Goal: Transaction & Acquisition: Purchase product/service

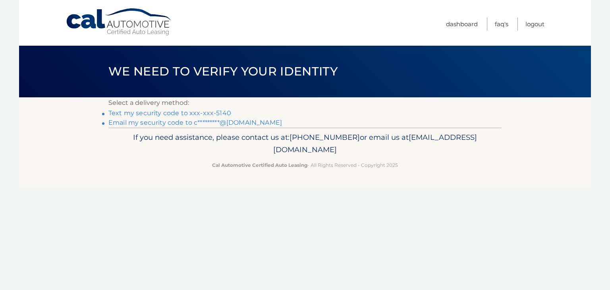
click at [206, 113] on link "Text my security code to xxx-xxx-5140" at bounding box center [169, 113] width 123 height 8
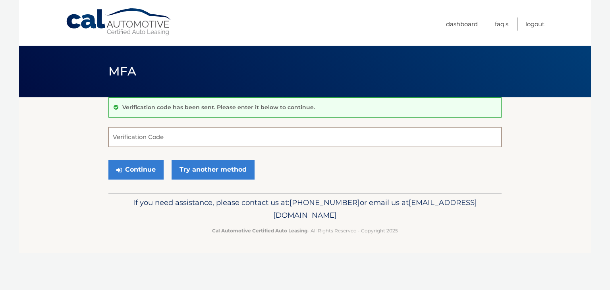
click at [167, 127] on input "Verification Code" at bounding box center [304, 137] width 393 height 20
type input "602941"
click at [126, 173] on button "Continue" at bounding box center [135, 170] width 55 height 20
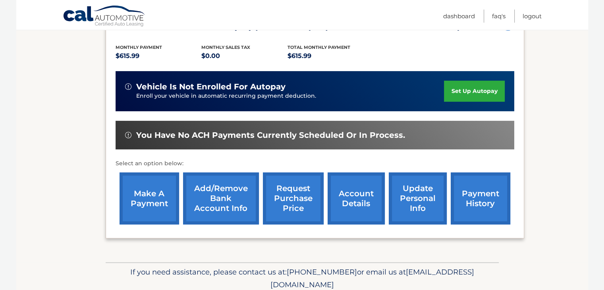
scroll to position [190, 0]
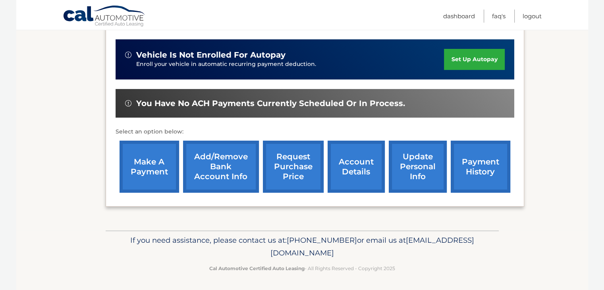
click at [140, 157] on link "make a payment" at bounding box center [149, 166] width 60 height 52
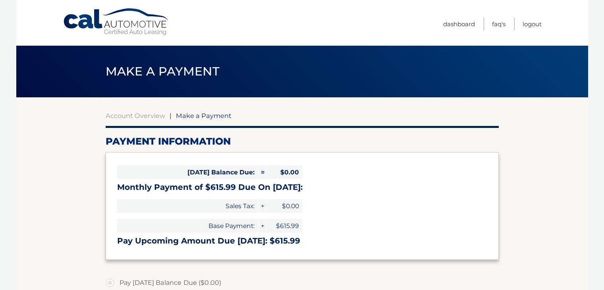
select select "Y2U2NDYyODQtMDk5OC00NDlhLWE4NjQtMzMzM2NmYTJmZTJm"
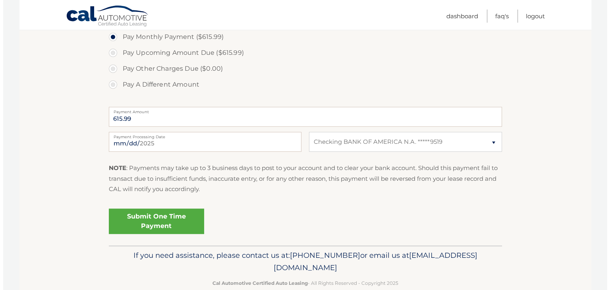
scroll to position [277, 0]
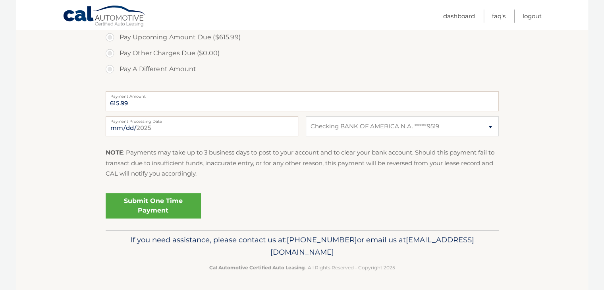
click at [152, 204] on link "Submit One Time Payment" at bounding box center [153, 205] width 95 height 25
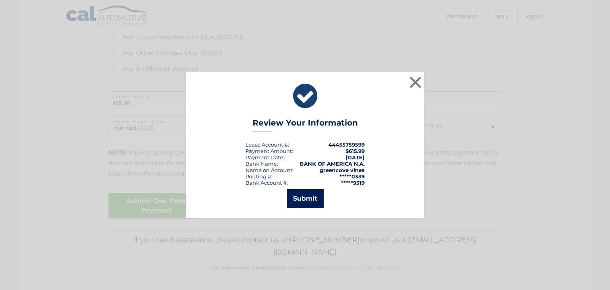
click at [304, 198] on button "Submit" at bounding box center [305, 198] width 37 height 19
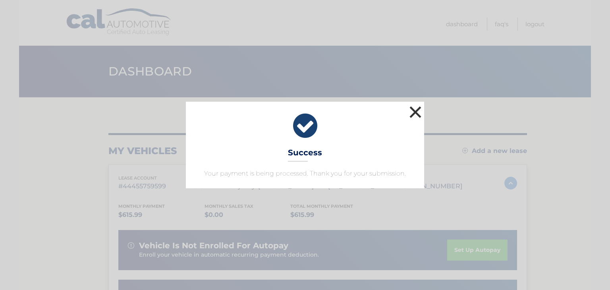
click at [418, 110] on button "×" at bounding box center [415, 112] width 16 height 16
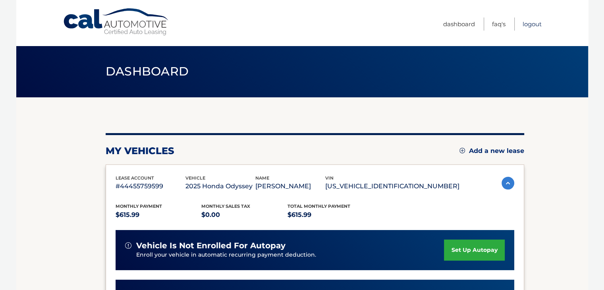
click at [524, 24] on link "Logout" at bounding box center [531, 23] width 19 height 13
